Goal: Task Accomplishment & Management: Complete application form

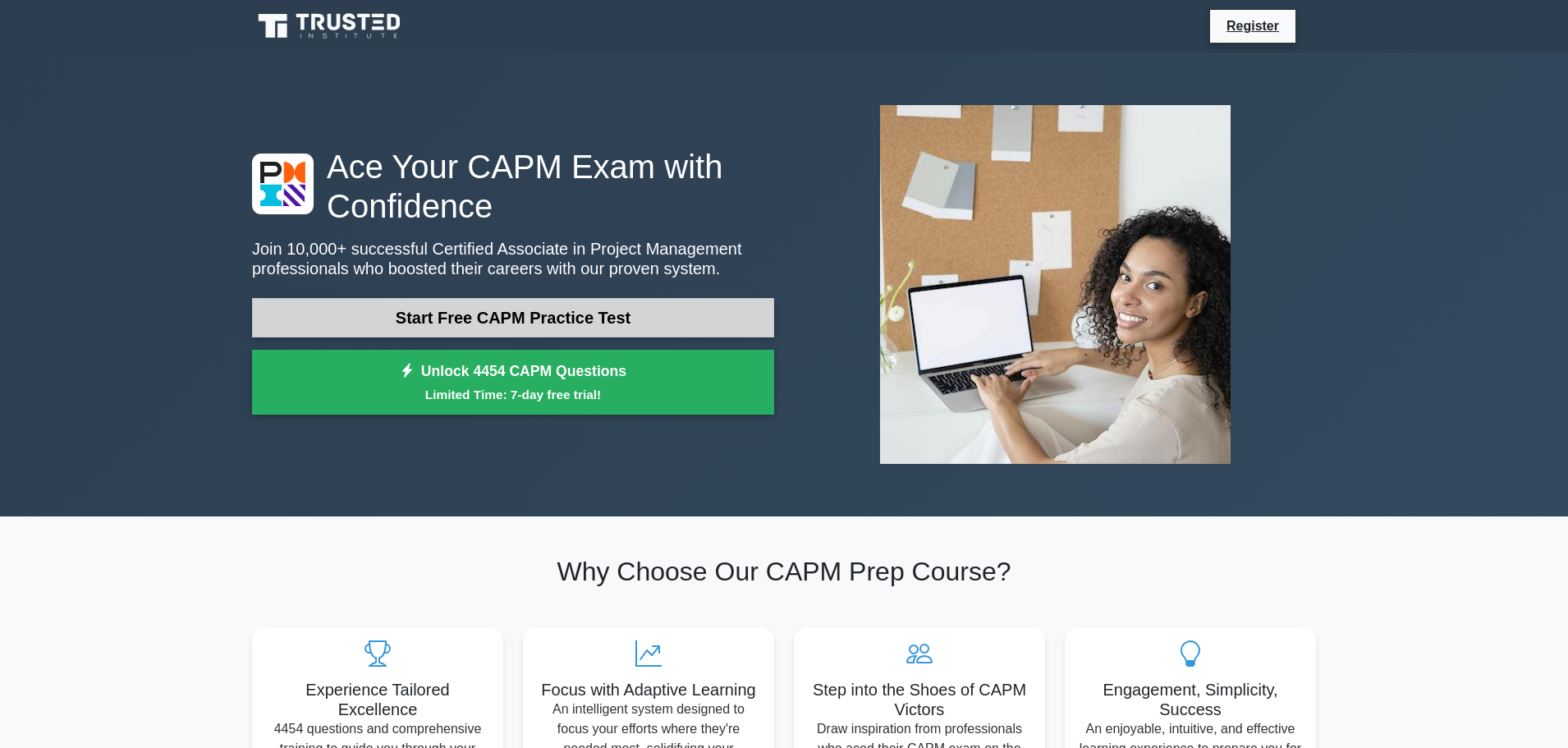
click at [534, 331] on link "Start Free CAPM Practice Test" at bounding box center [512, 318] width 522 height 40
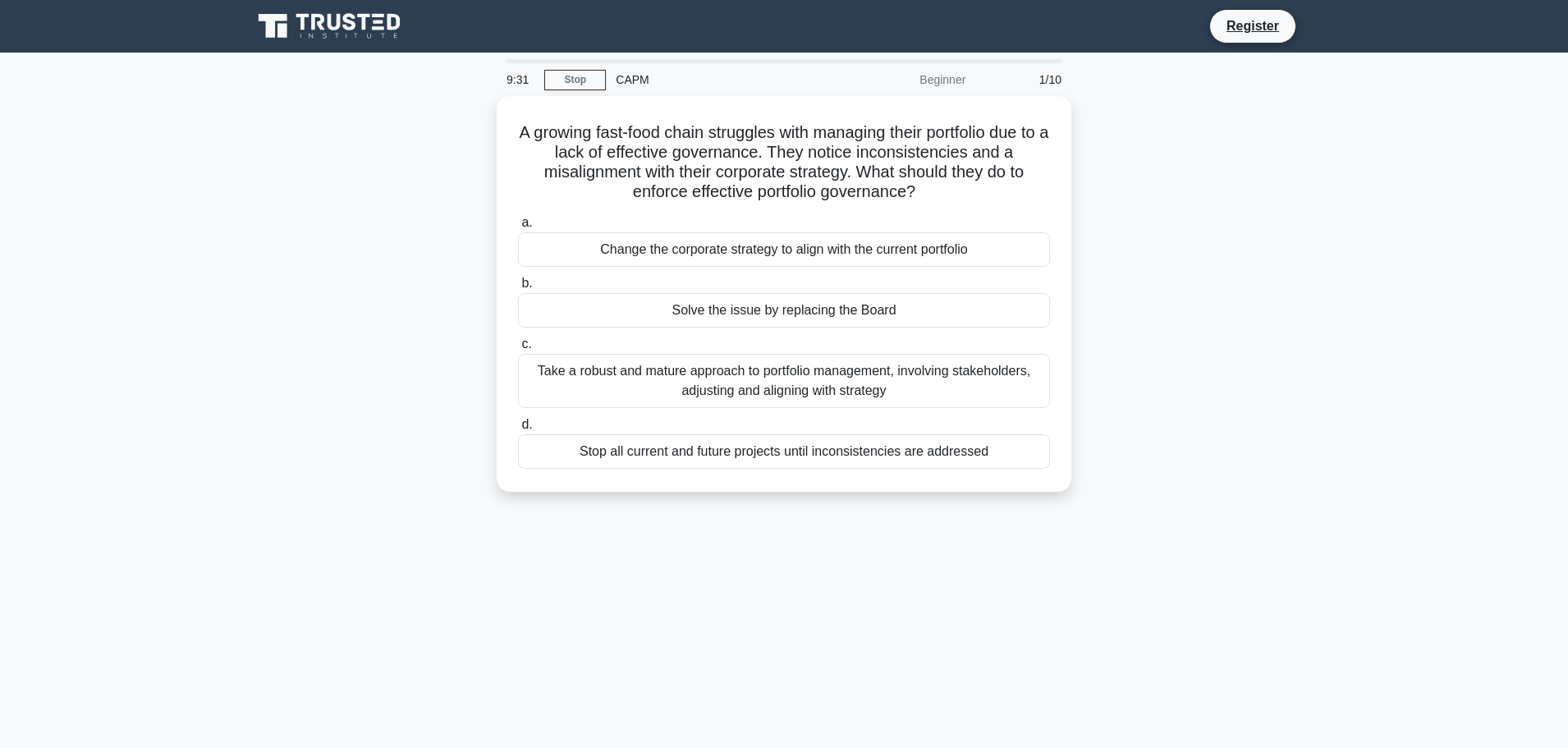
drag, startPoint x: 1332, startPoint y: 42, endPoint x: 1281, endPoint y: 97, distance: 75.0
click at [1298, 136] on div "A growing fast-food chain struggles with managing their portfolio due to a lack…" at bounding box center [783, 303] width 1084 height 416
drag, startPoint x: 1134, startPoint y: 155, endPoint x: 1125, endPoint y: 158, distance: 9.5
click at [1134, 154] on div "A growing fast-food chain struggles with managing their portfolio due to a lack…" at bounding box center [783, 303] width 1084 height 416
drag, startPoint x: 444, startPoint y: 223, endPoint x: 1142, endPoint y: 308, distance: 703.2
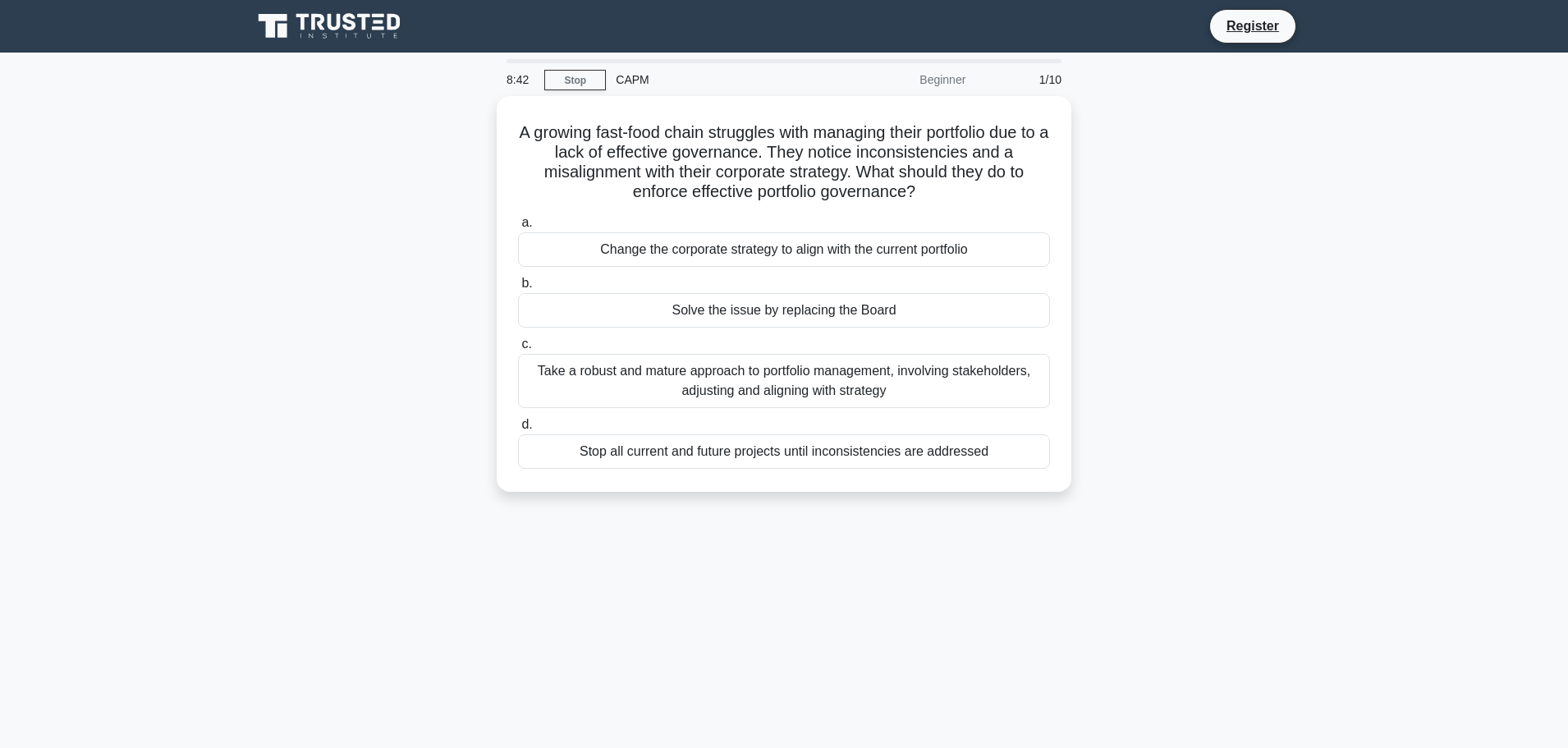
click at [1140, 310] on div "A growing fast-food chain struggles with managing their portfolio due to a lack…" at bounding box center [783, 303] width 1084 height 416
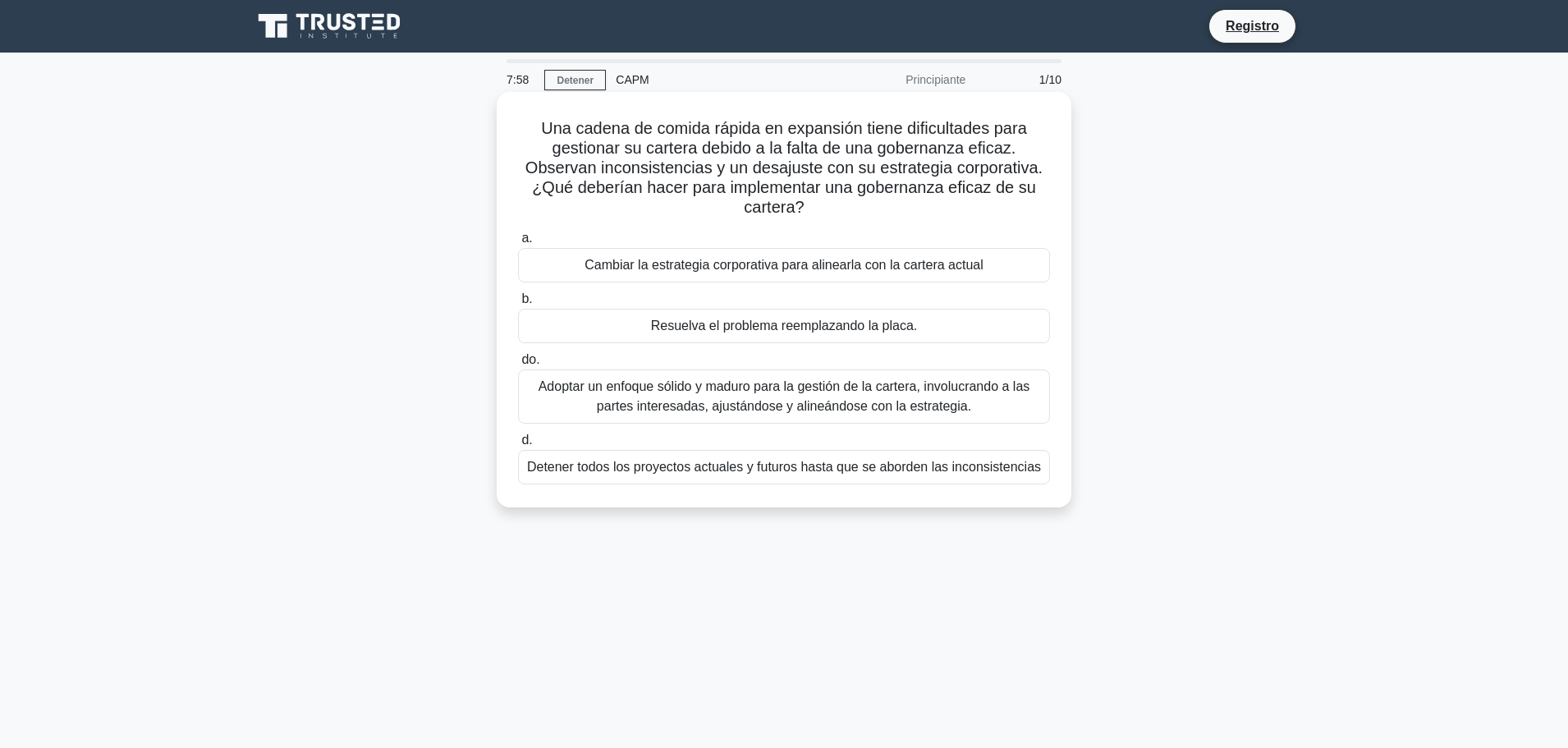
click at [658, 267] on font "Cambiar la estrategia corporativa para alinearla con la cartera actual" at bounding box center [784, 264] width 399 height 14
click at [518, 244] on input "a. Cambiar la estrategia corporativa para alinearla con la cartera actual" at bounding box center [518, 238] width 0 height 11
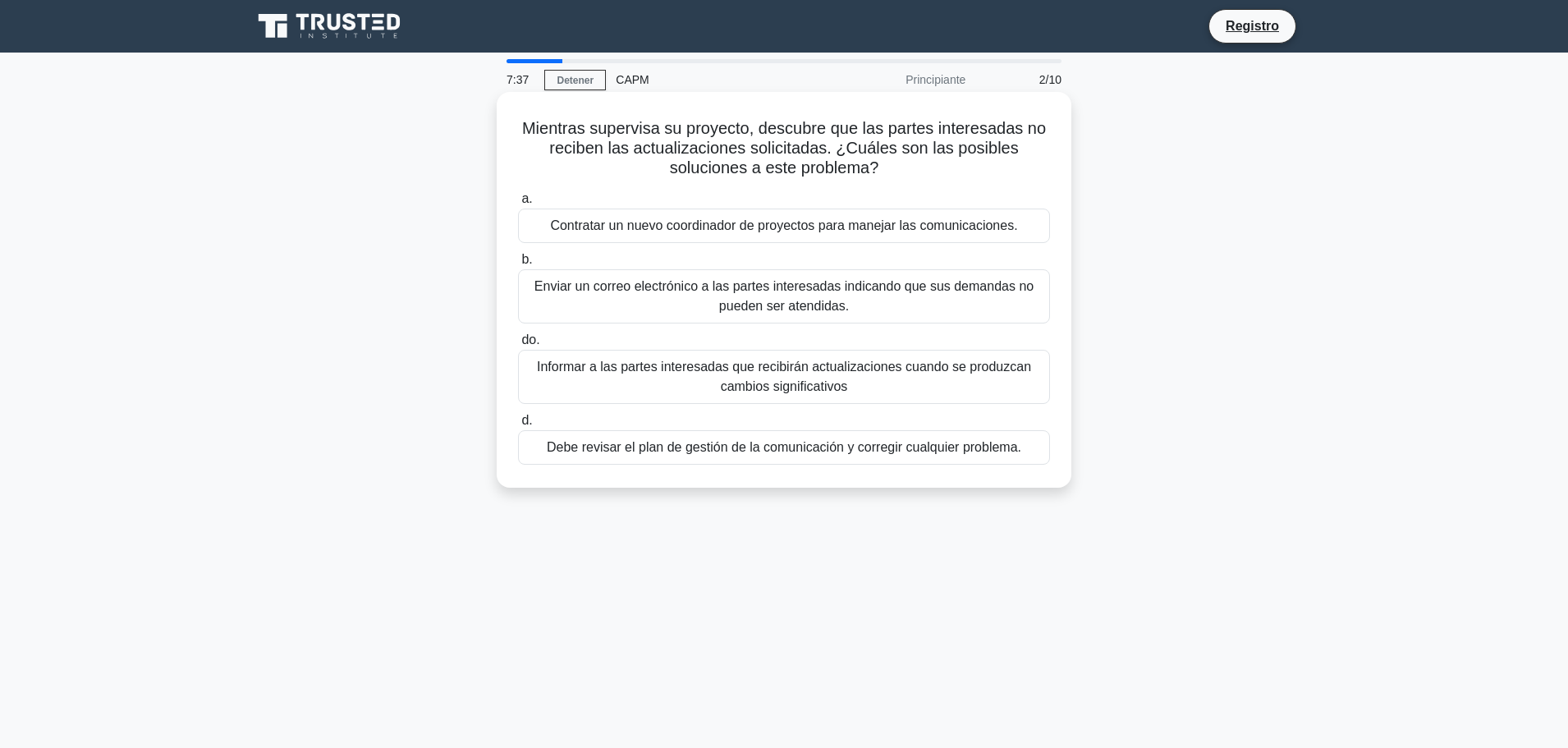
click at [711, 381] on font "Informar a las partes interesadas que recibirán actualizaciones cuando se produ…" at bounding box center [783, 377] width 517 height 40
click at [518, 346] on input "do. Informar a las partes interesadas que recibirán actualizaciones cuando se p…" at bounding box center [518, 340] width 0 height 11
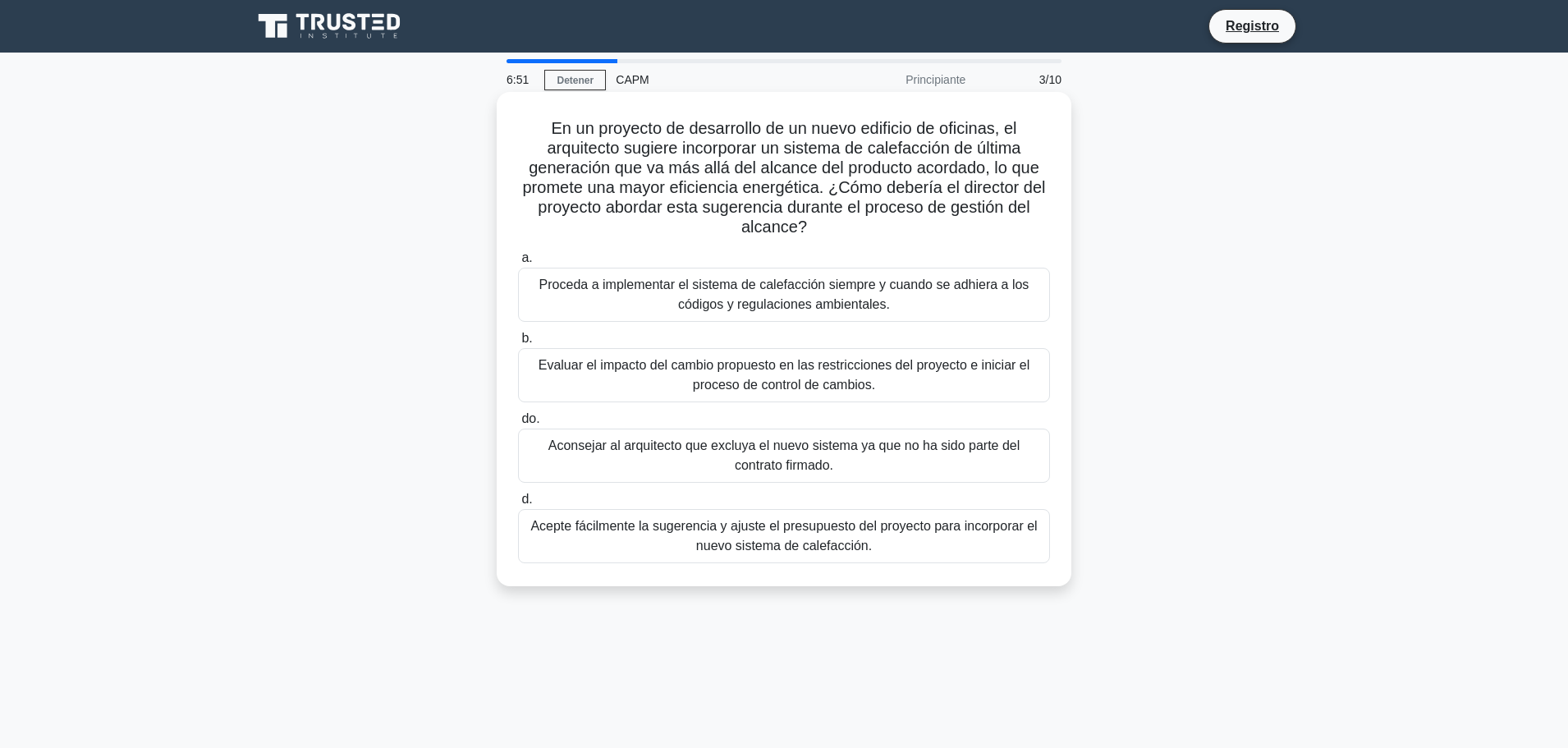
click at [624, 369] on font "Evaluar el impacto del cambio propuesto en las restricciones del proyecto e ini…" at bounding box center [784, 374] width 492 height 33
click at [518, 344] on input "b. Evaluar el impacto del cambio propuesto en las restricciones del proyecto e …" at bounding box center [518, 338] width 0 height 11
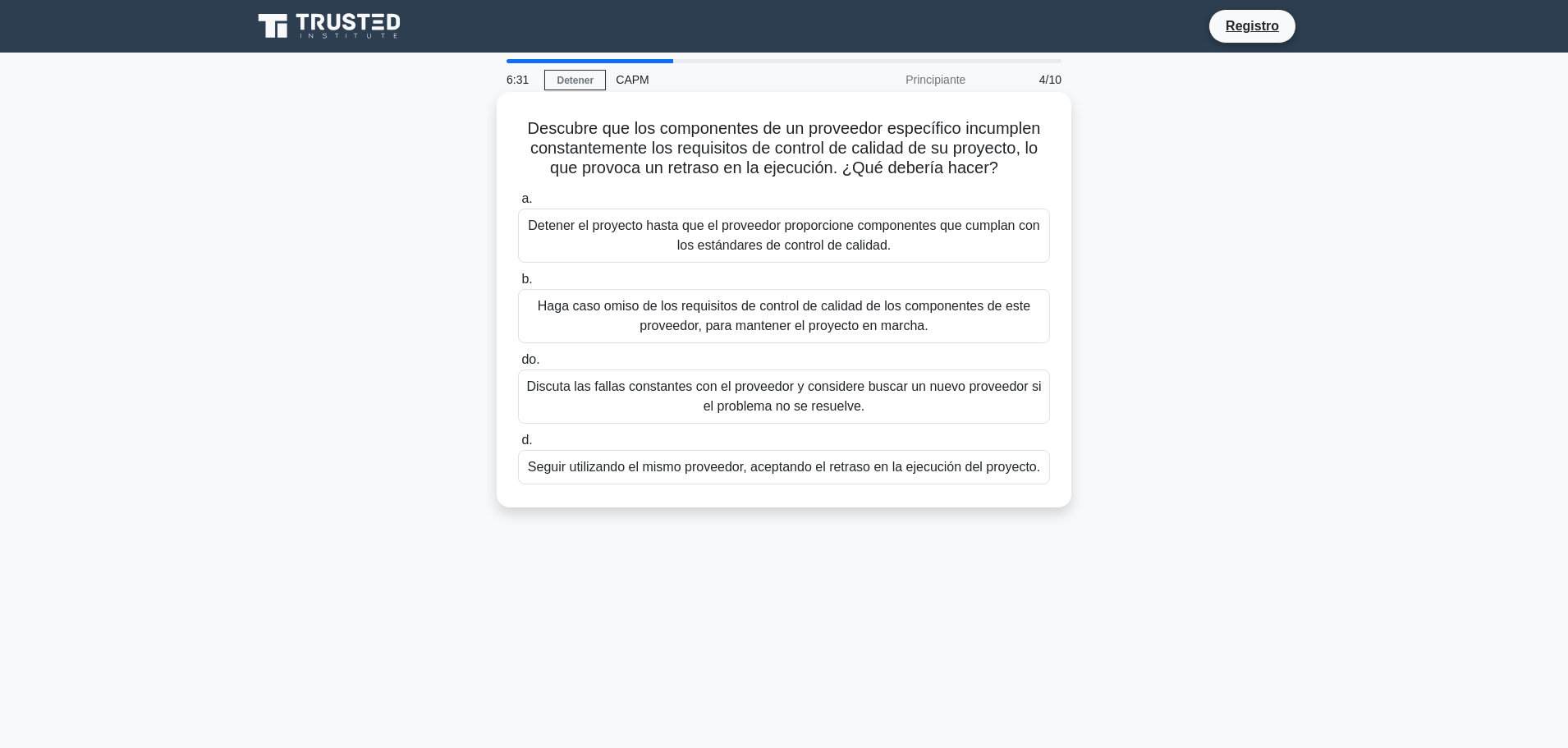
click at [913, 396] on font "Discuta las fallas constantes con el proveedor y considere buscar un nuevo prov…" at bounding box center [783, 395] width 515 height 33
click at [518, 365] on input "do. Discuta las fallas constantes con el proveedor y considere buscar un nuevo …" at bounding box center [518, 360] width 0 height 11
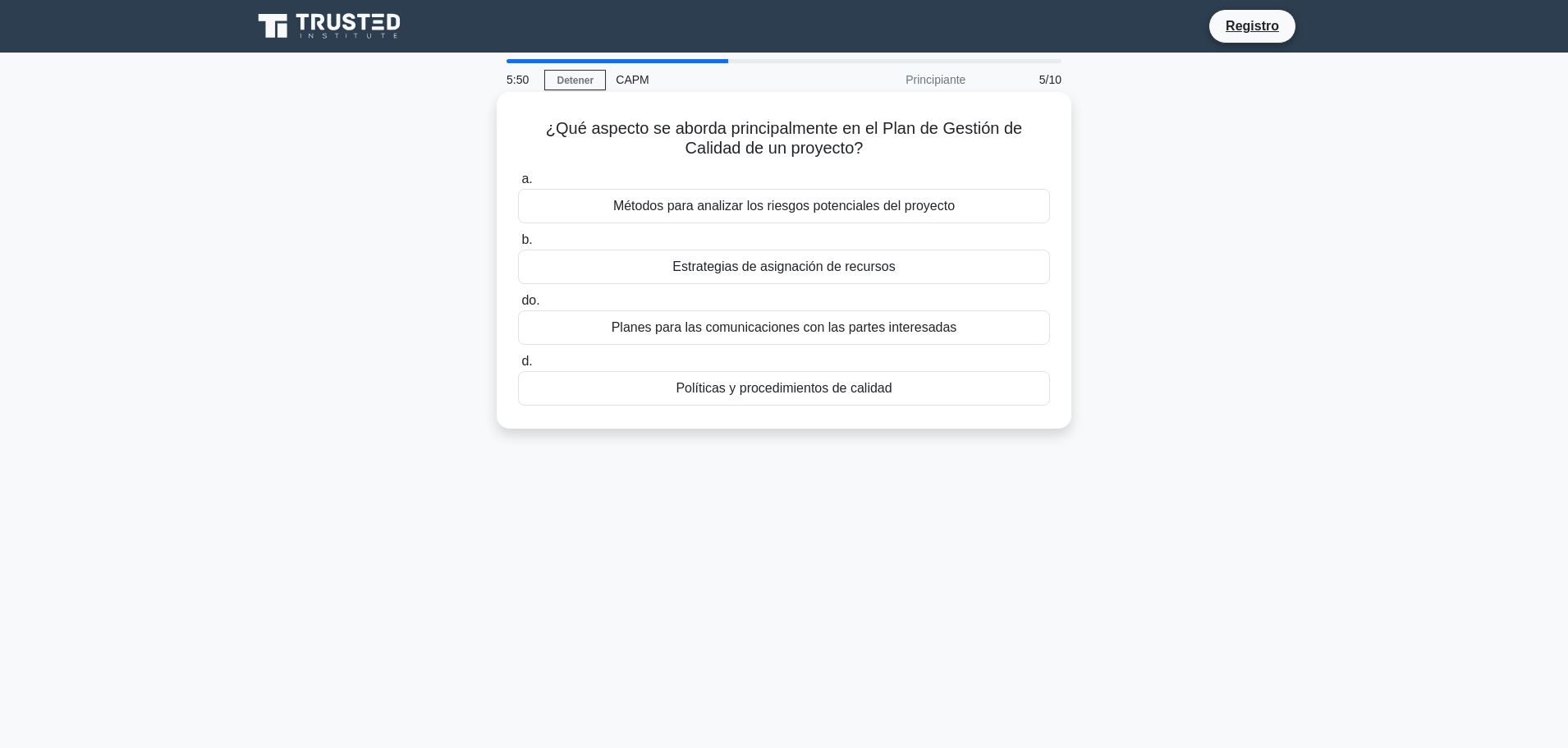
click at [753, 390] on font "Políticas y procedimientos de calidad" at bounding box center [783, 387] width 216 height 14
click at [518, 367] on input "d. Políticas y procedimientos de calidad" at bounding box center [518, 362] width 0 height 11
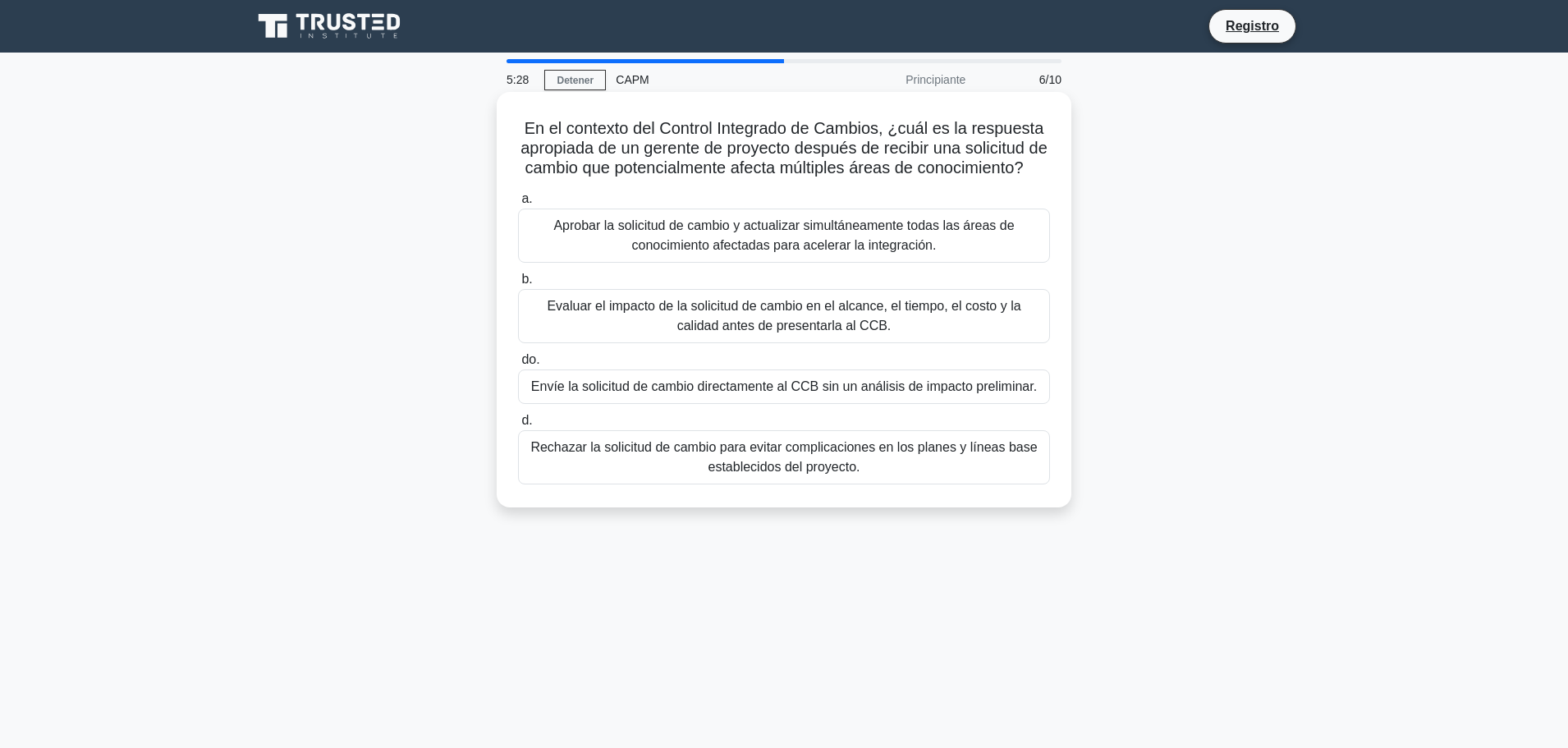
click at [858, 333] on font "Evaluar el impacto de la solicitud de cambio en el alcance, el tiempo, el costo…" at bounding box center [783, 315] width 474 height 33
click at [518, 285] on input "b. Evaluar el impacto de la solicitud de cambio en el alcance, el tiempo, el co…" at bounding box center [518, 280] width 0 height 11
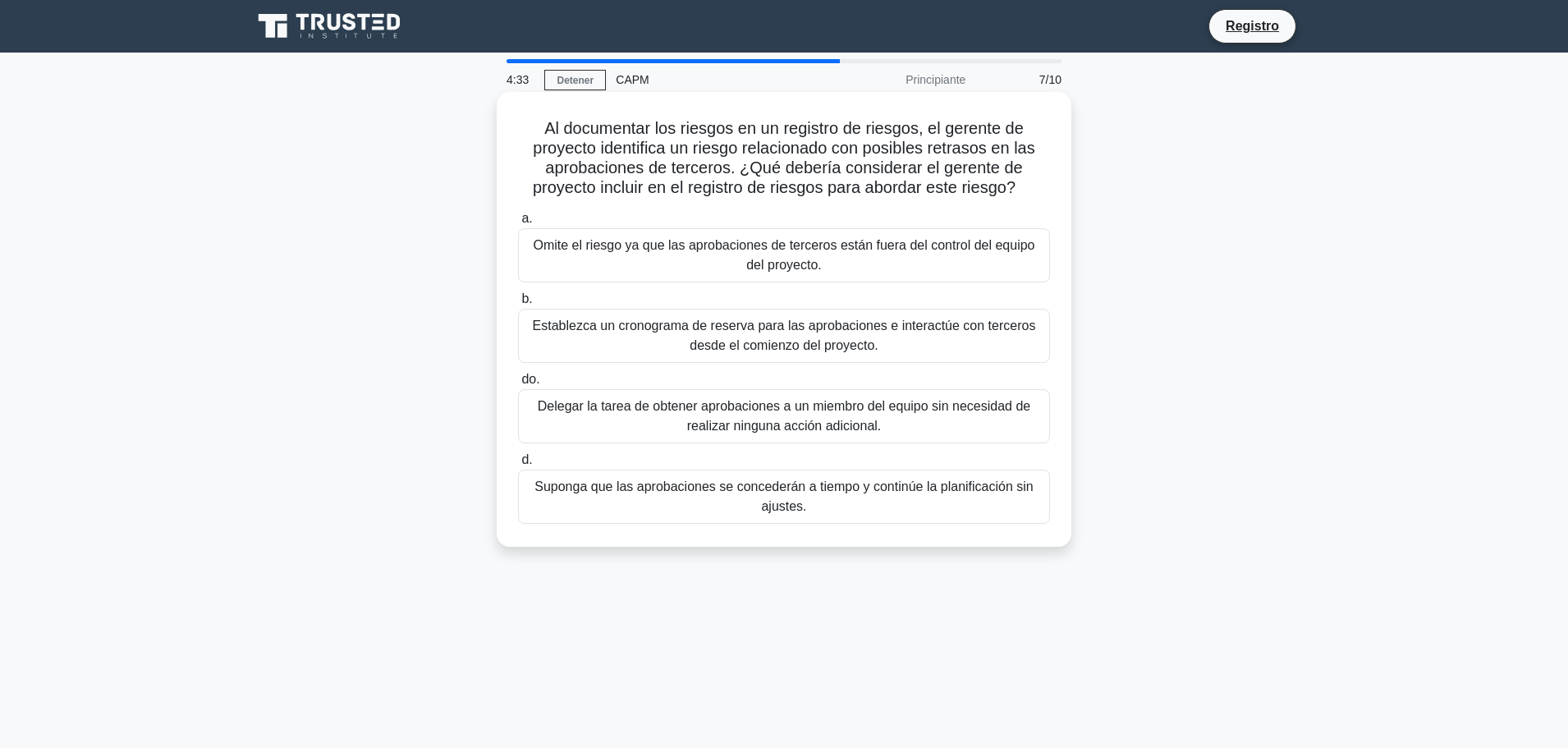
click at [662, 345] on font "Establezca un cronograma de reserva para las aprobaciones e interactúe con terc…" at bounding box center [783, 336] width 517 height 40
click at [518, 305] on input "b. Establezca un cronograma de reserva para las aprobaciones e interactúe con t…" at bounding box center [518, 300] width 0 height 11
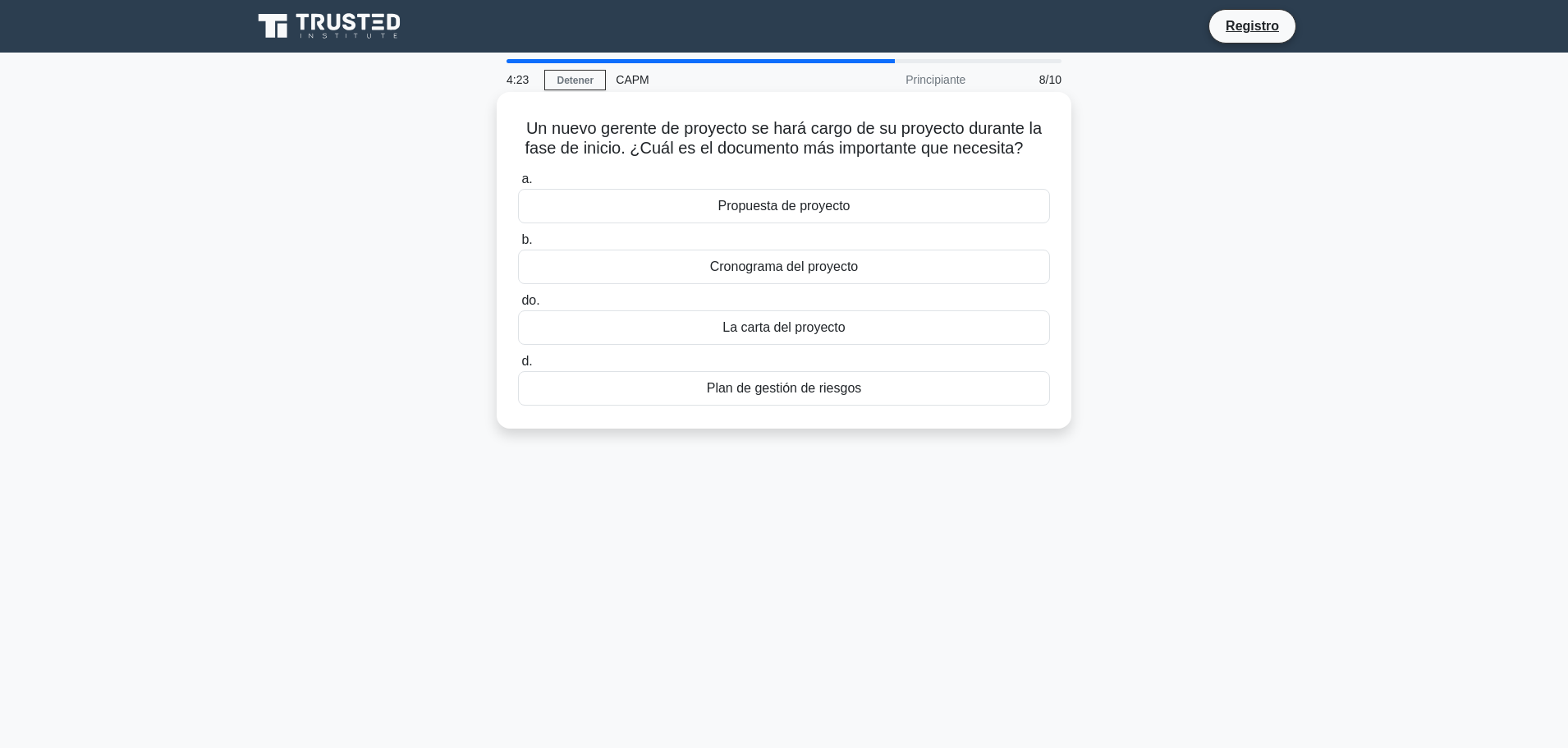
click at [790, 206] on font "Propuesta de proyecto" at bounding box center [784, 205] width 133 height 14
click at [518, 185] on input "a. Propuesta de proyecto" at bounding box center [518, 180] width 0 height 11
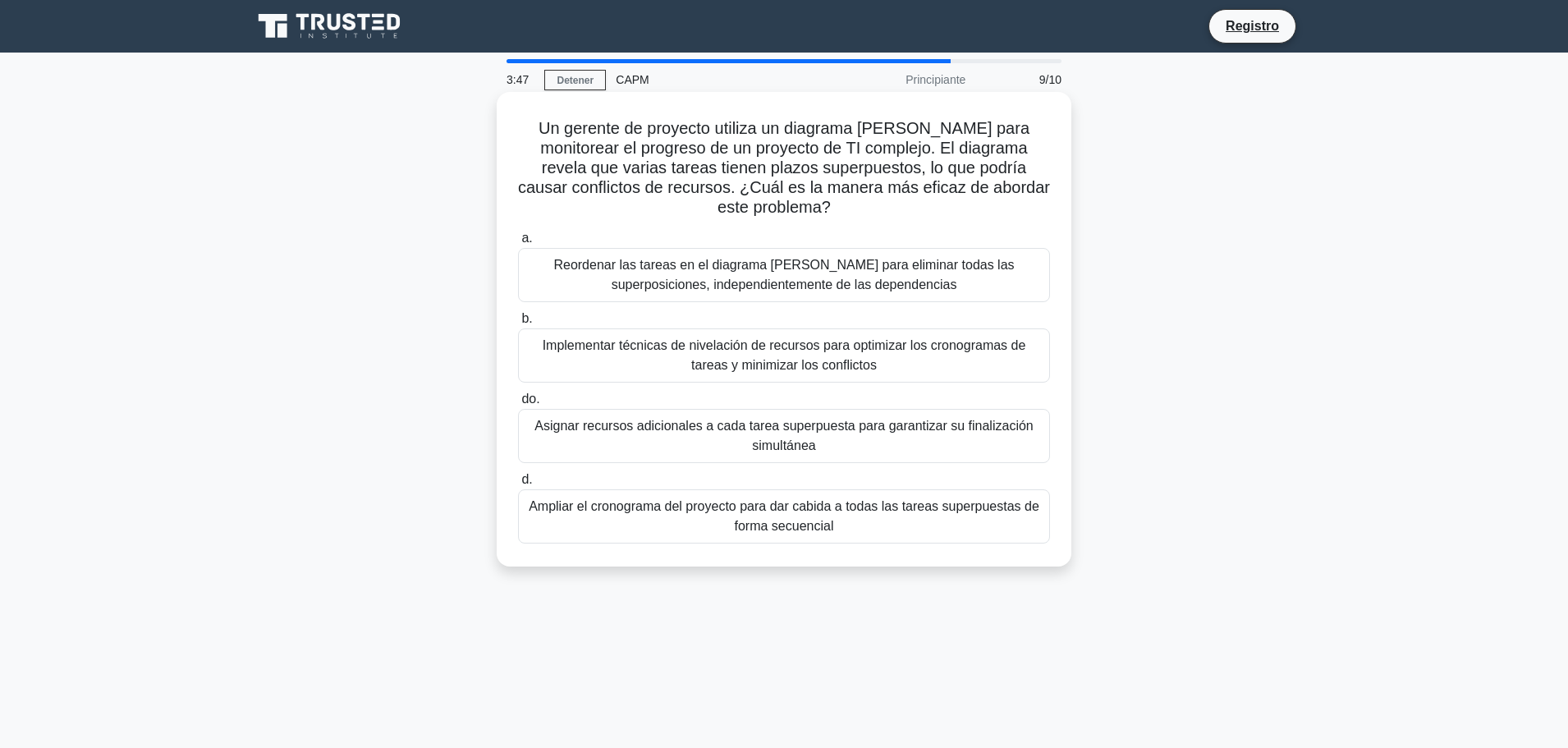
click at [709, 349] on font "Implementar técnicas de nivelación de recursos para optimizar los cronogramas d…" at bounding box center [785, 355] width 484 height 33
click at [518, 324] on input "b. Implementar técnicas de nivelación de recursos para optimizar los cronograma…" at bounding box center [518, 319] width 0 height 11
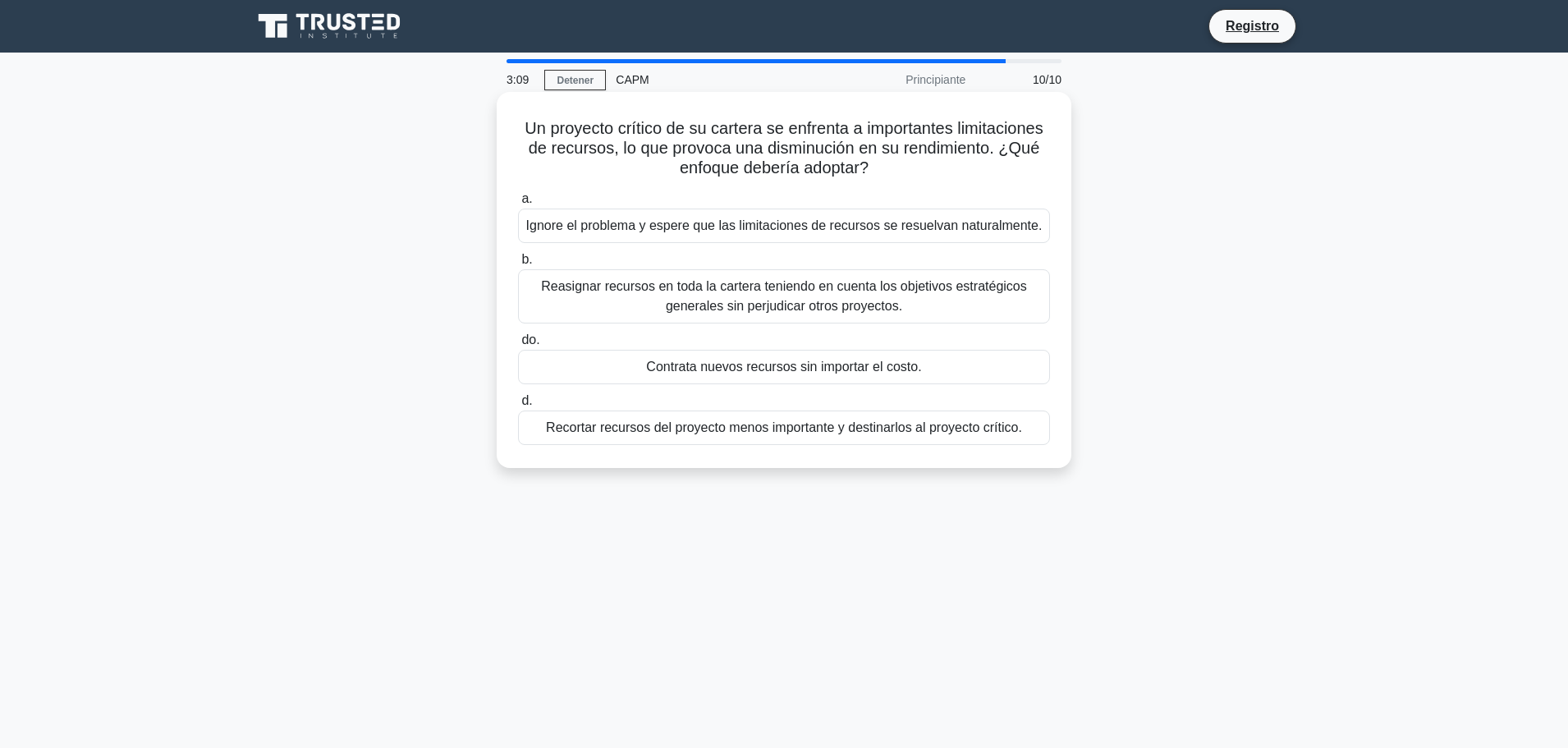
click at [879, 306] on font "Reasignar recursos en toda la cartera teniendo en cuenta los objetivos estratég…" at bounding box center [784, 295] width 485 height 33
click at [518, 265] on input "b. Reasignar recursos en toda la cartera teniendo en cuenta los objetivos estra…" at bounding box center [518, 260] width 0 height 11
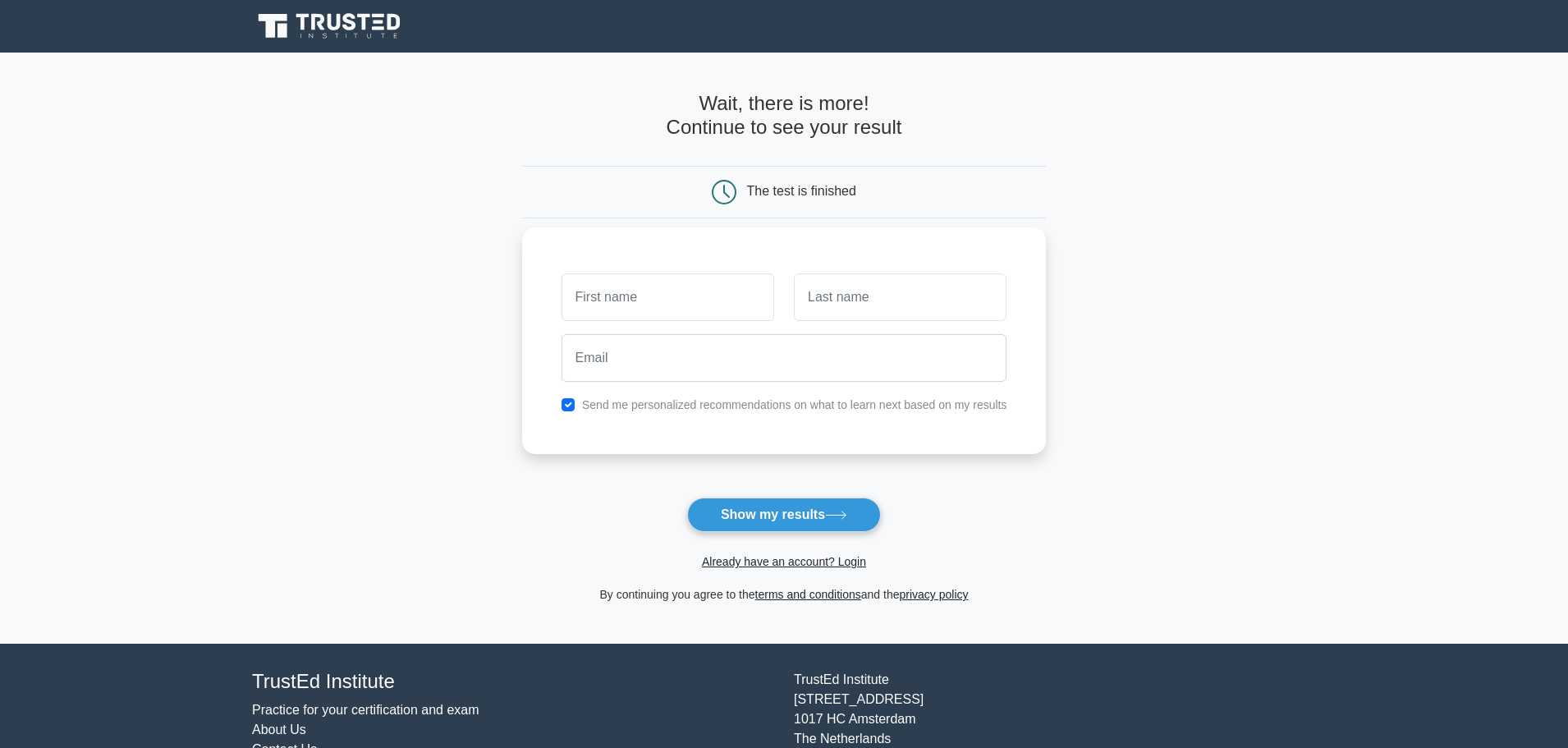
click at [698, 291] on input "text" at bounding box center [669, 297] width 213 height 48
click at [839, 311] on input "text" at bounding box center [900, 297] width 213 height 48
click at [700, 315] on input "text" at bounding box center [669, 297] width 213 height 48
type input "[PERSON_NAME]"
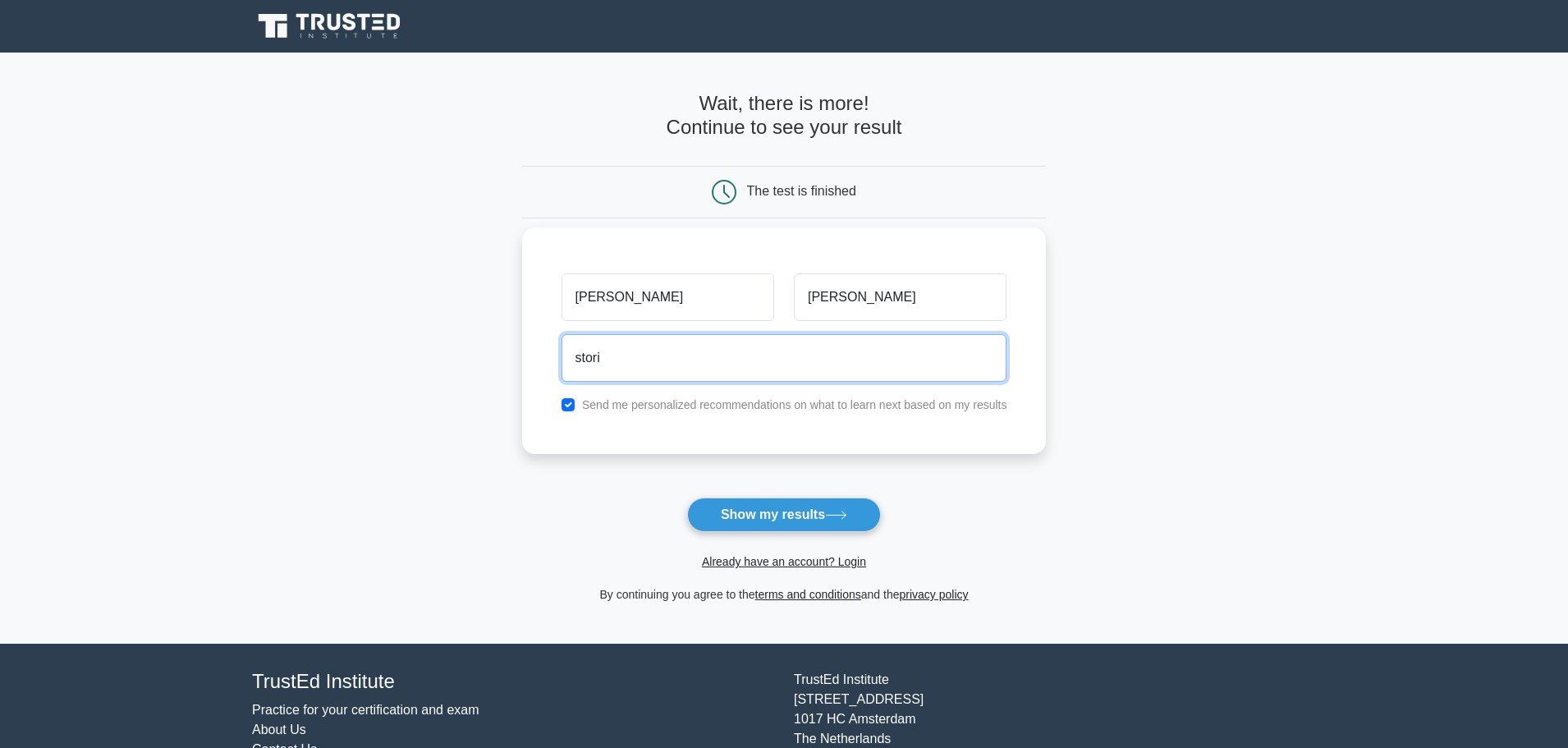
type input "[EMAIL_ADDRESS][DOMAIN_NAME]"
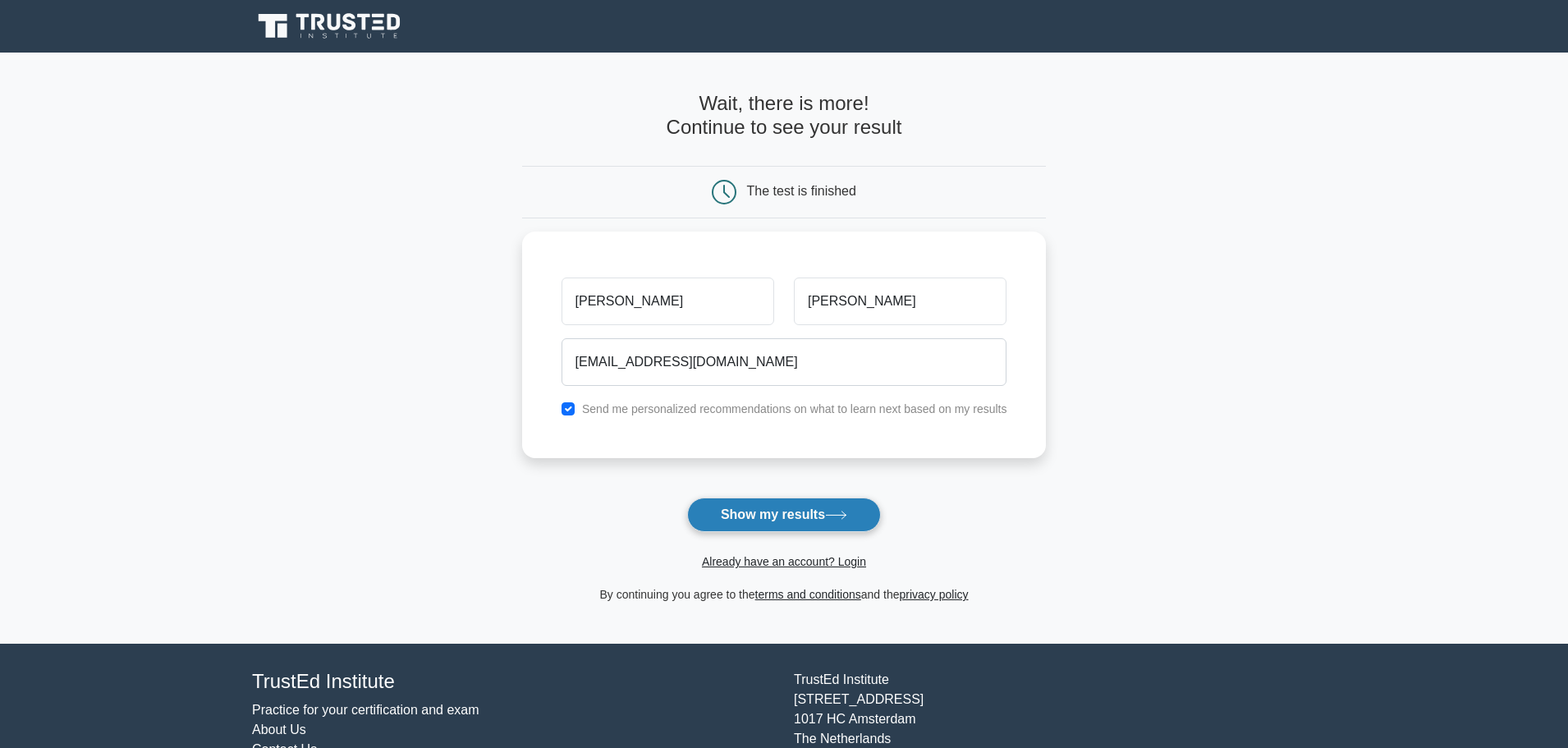
click at [785, 513] on button "Show my results" at bounding box center [784, 515] width 194 height 34
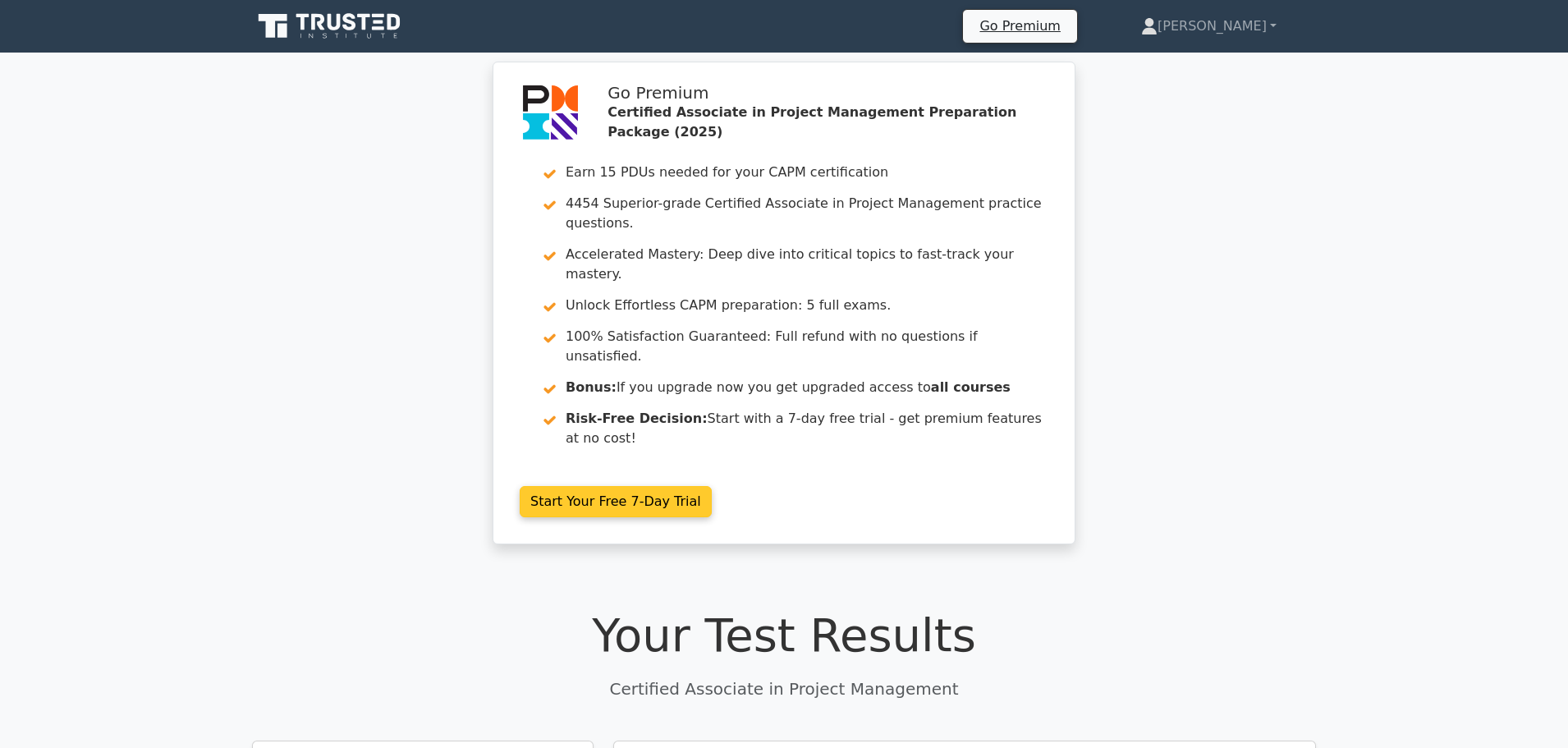
click at [644, 486] on link "Start Your Free 7-Day Trial" at bounding box center [615, 502] width 192 height 32
